Goal: Find specific page/section: Find specific page/section

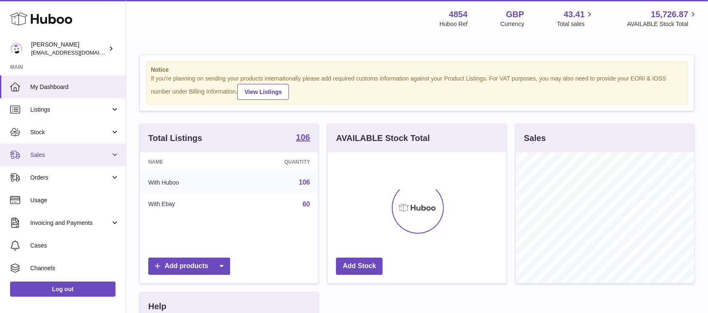
scroll to position [131, 178]
click at [97, 155] on span "Sales" at bounding box center [70, 155] width 80 height 8
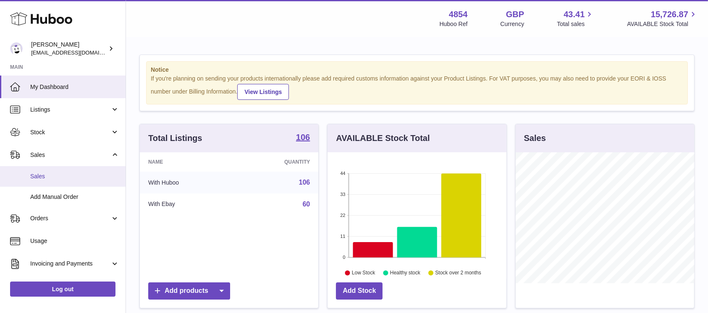
click at [82, 169] on link "Sales" at bounding box center [63, 176] width 126 height 21
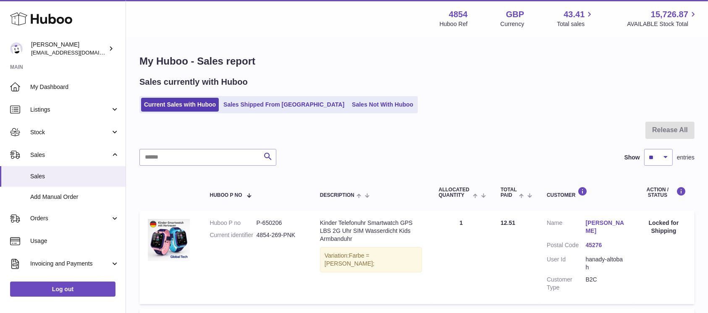
click at [331, 96] on ul "Current Sales with Huboo Sales Shipped From Huboo Sales Not With Huboo" at bounding box center [278, 104] width 278 height 17
click at [349, 100] on link "Sales Not With Huboo" at bounding box center [382, 105] width 67 height 14
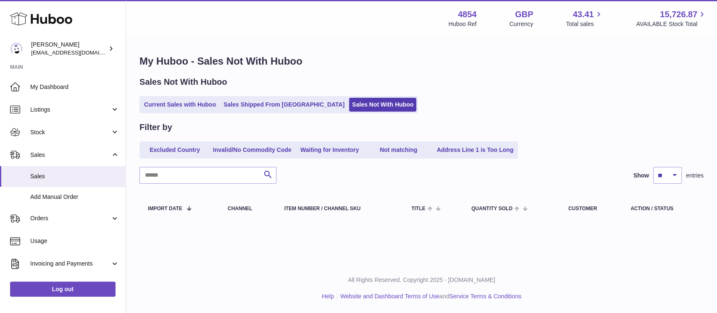
click at [183, 105] on link "Current Sales with Huboo" at bounding box center [180, 105] width 78 height 14
